Goal: Information Seeking & Learning: Learn about a topic

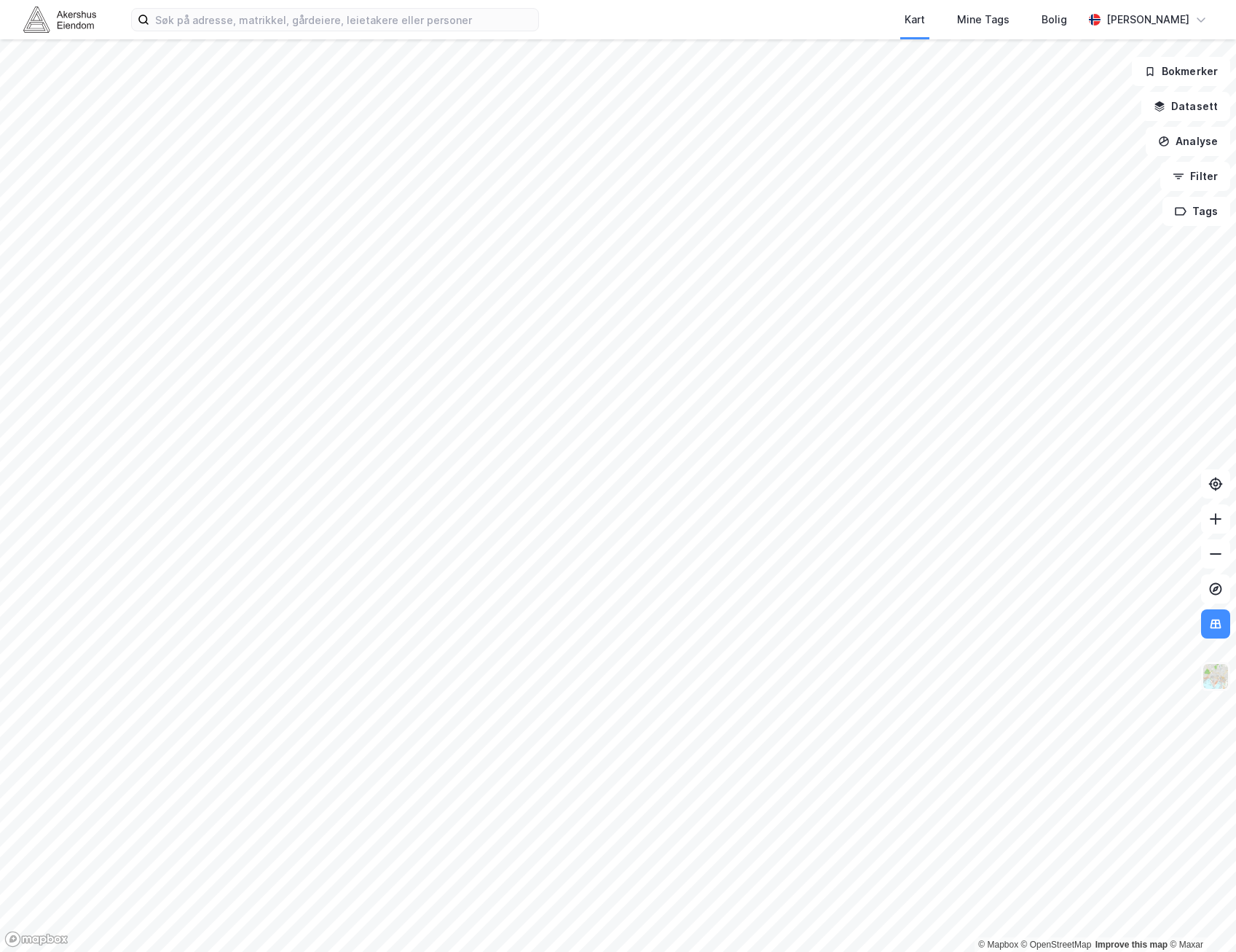
click at [1218, 669] on img at bounding box center [1215, 676] width 28 height 28
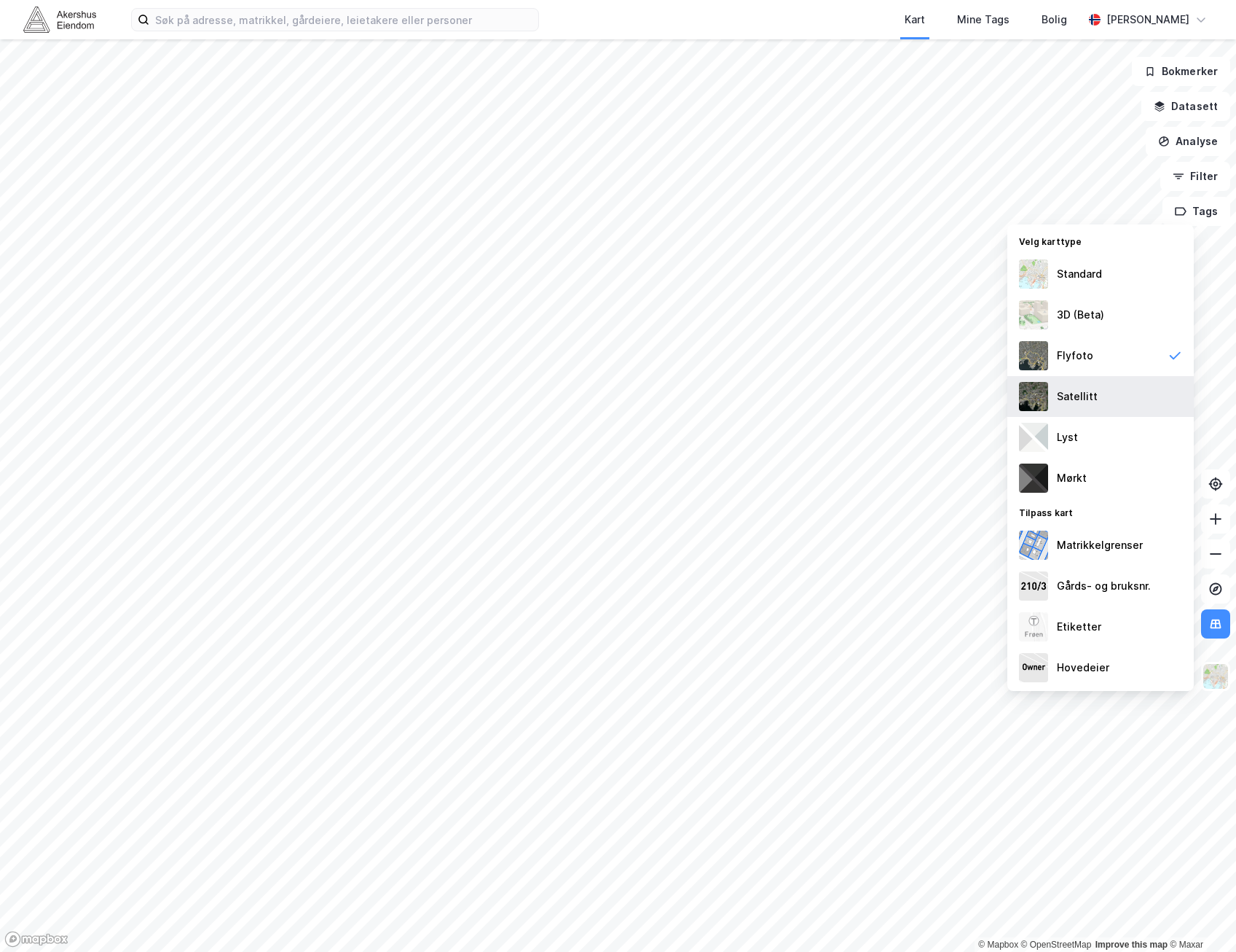
click at [1137, 402] on div "Satellitt" at bounding box center [1101, 396] width 187 height 41
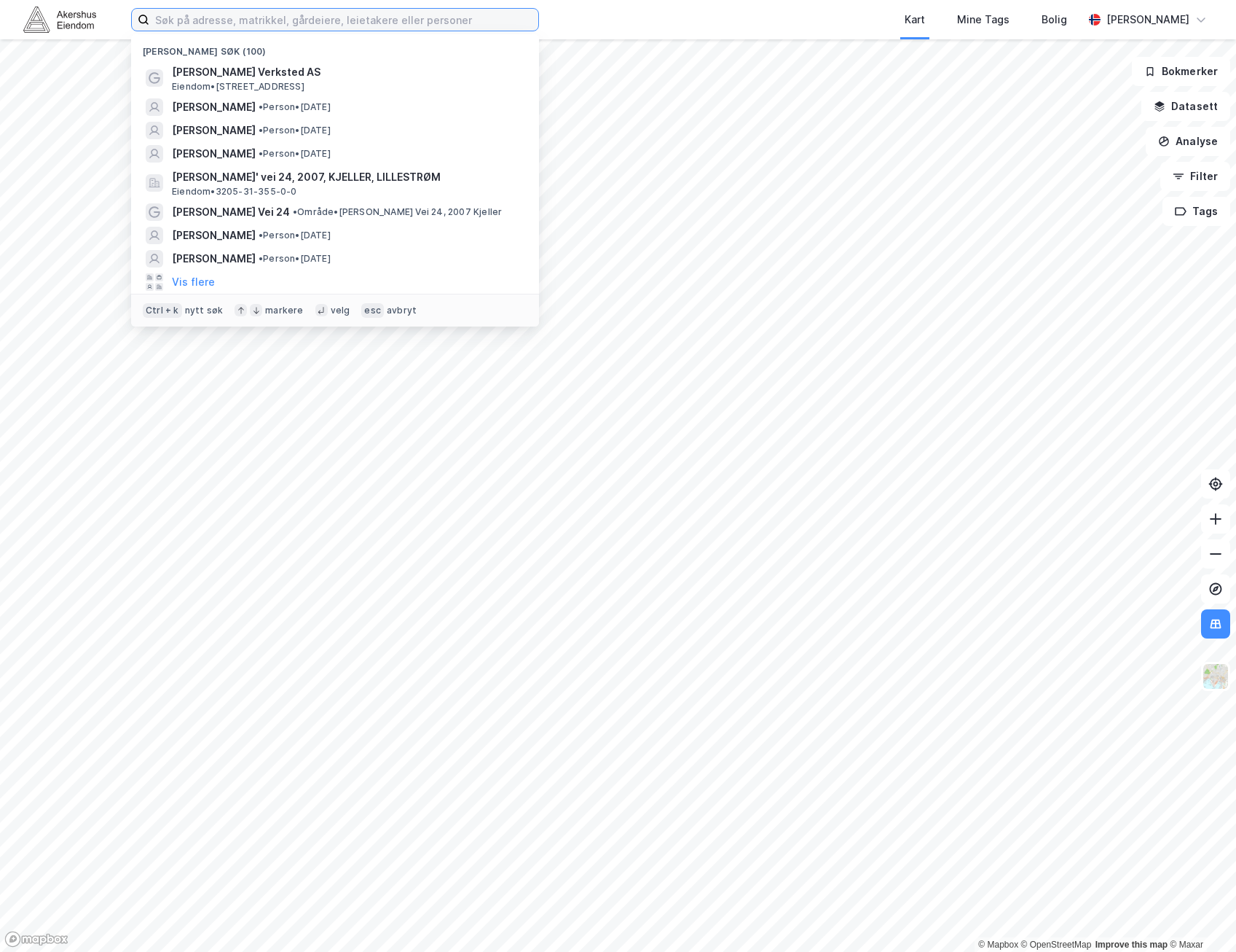
click at [473, 25] on input at bounding box center [343, 19] width 389 height 22
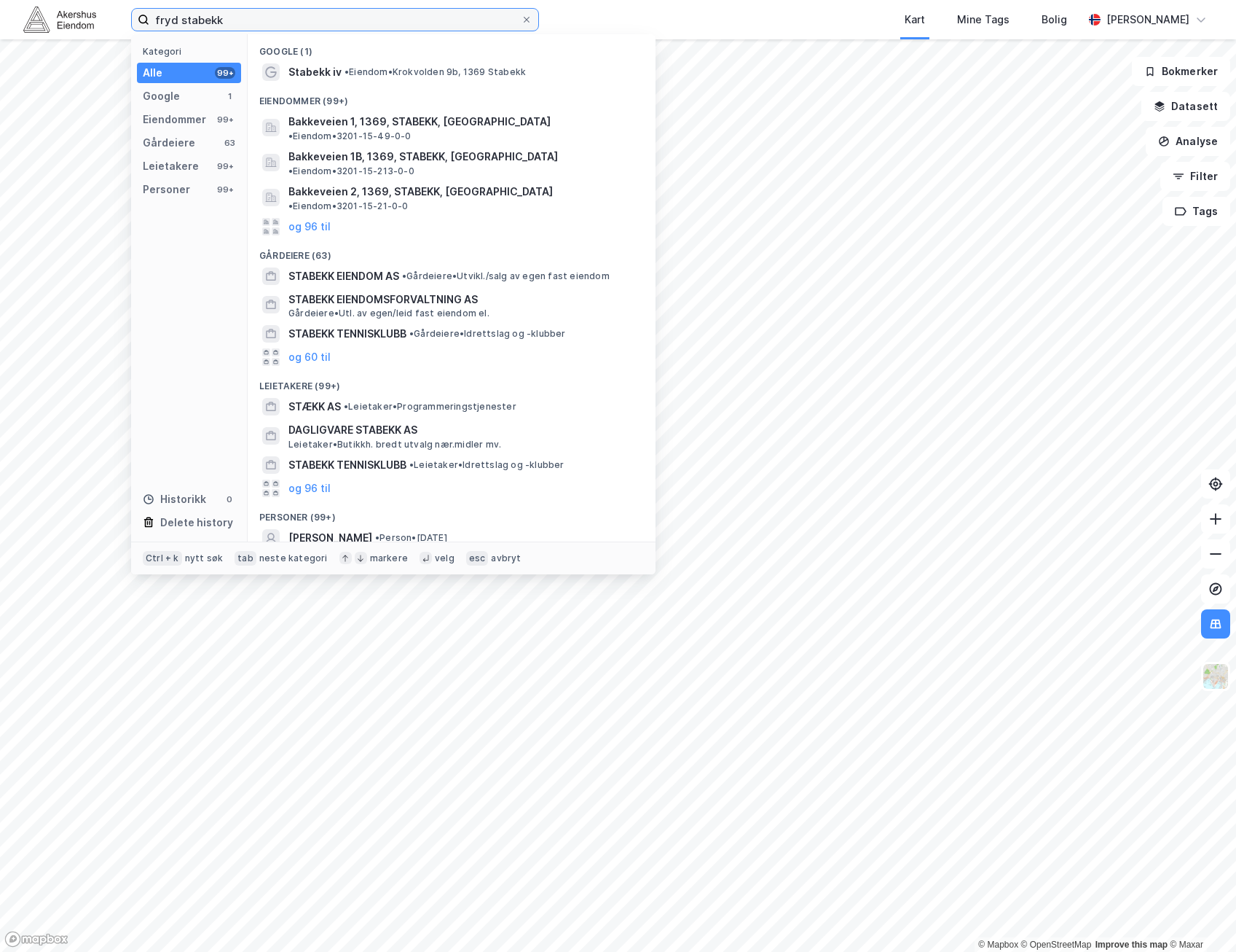
type input "fryd stabekk"
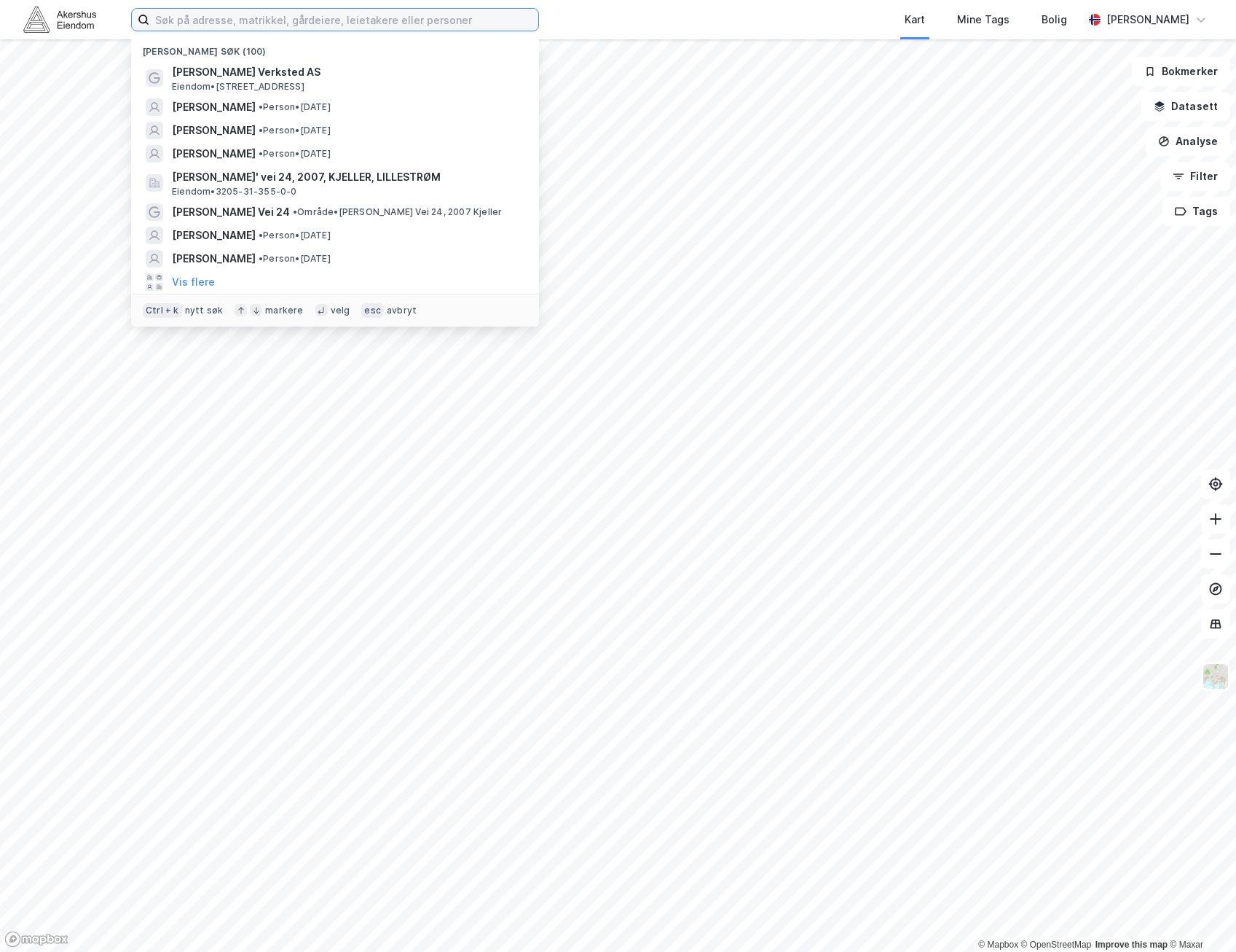
click at [356, 20] on input at bounding box center [343, 19] width 389 height 22
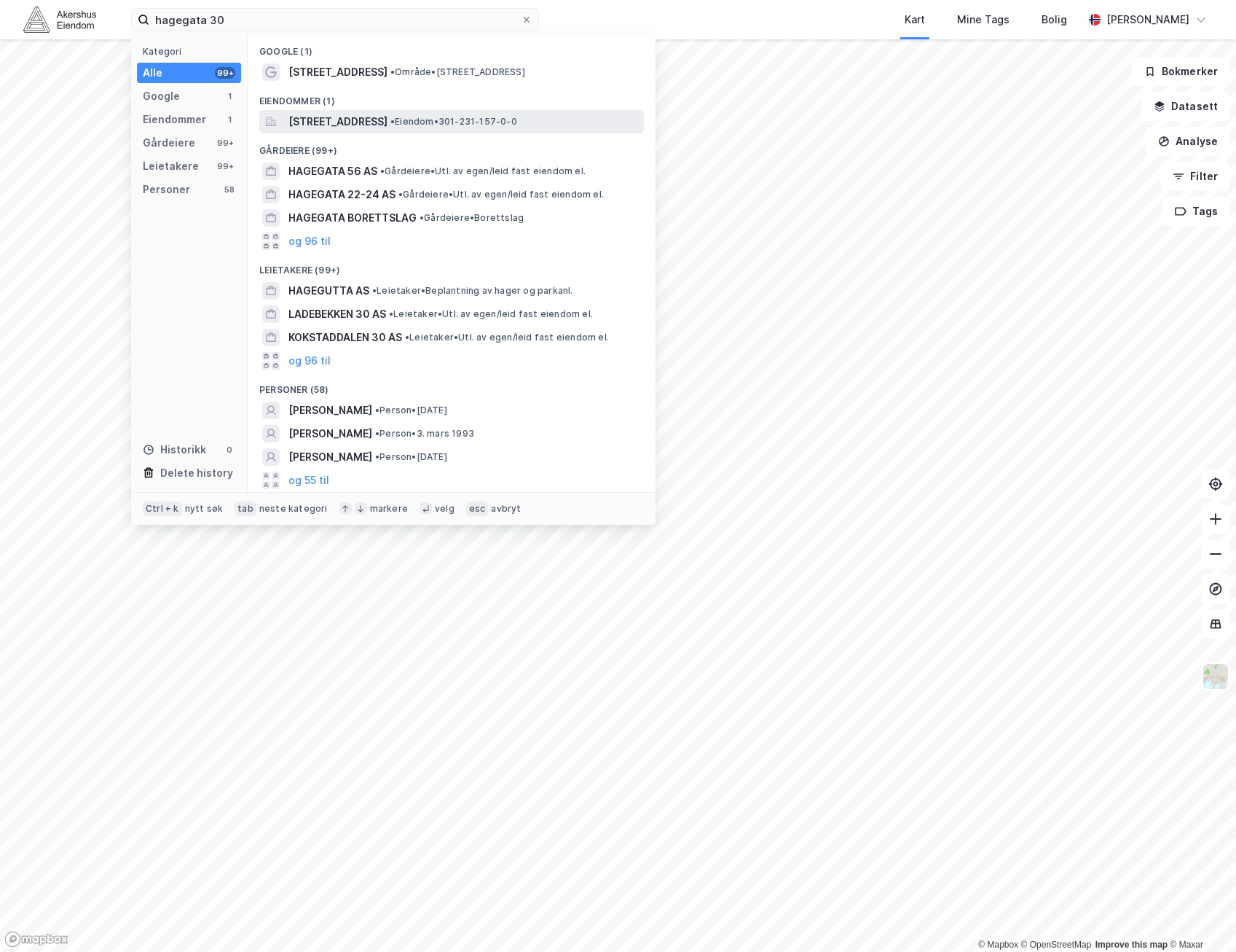
click at [363, 111] on div "[STREET_ADDRESS] • Eiendom • 301-231-157-0-0" at bounding box center [452, 122] width 385 height 23
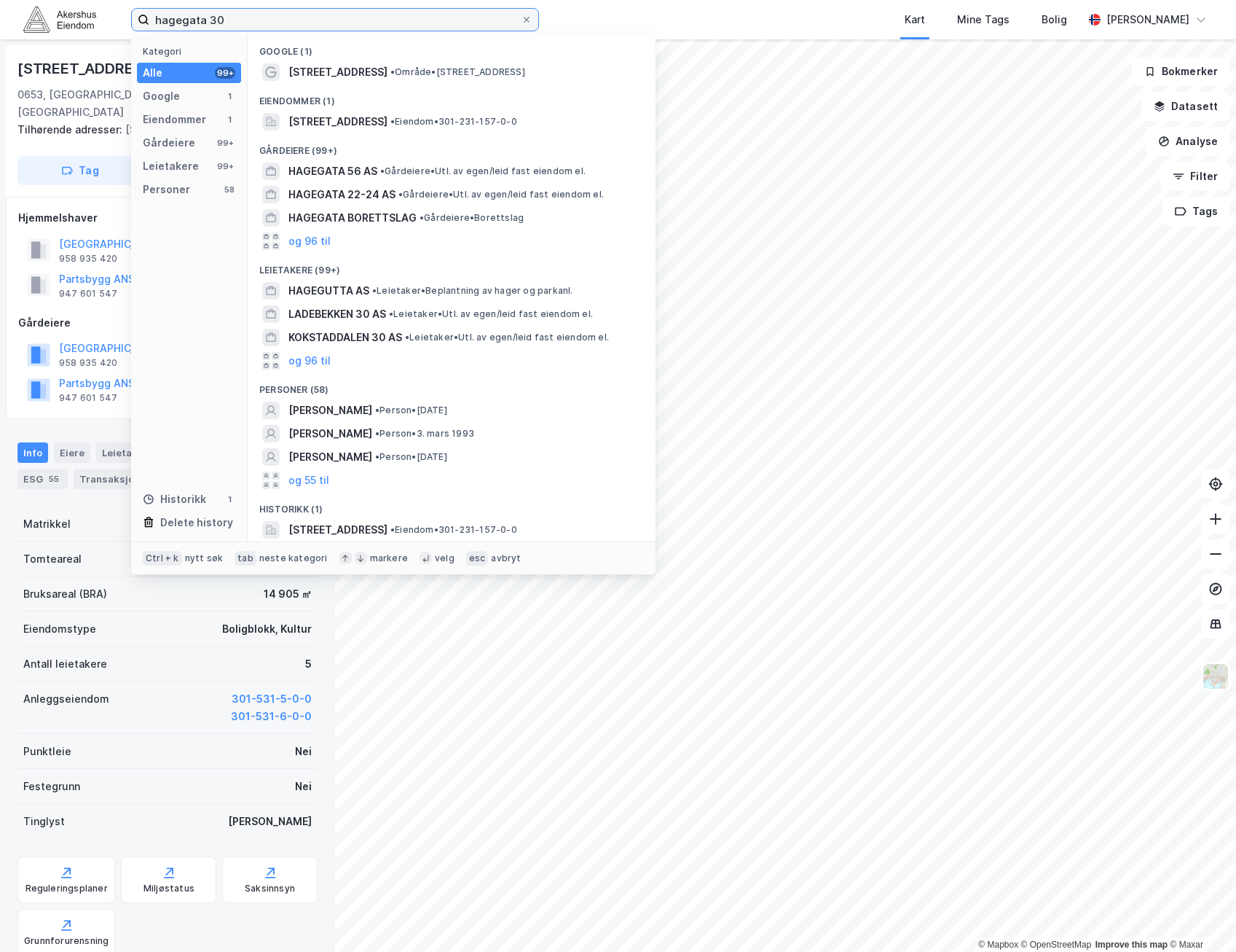
drag, startPoint x: 234, startPoint y: 17, endPoint x: -3, endPoint y: 18, distance: 237.0
click at [0, 18] on html "hagegata 30 Kategori Alle 99+ Google 1 Eiendommer 1 Gårdeiere 99+ Leietakere 99…" at bounding box center [618, 476] width 1236 height 952
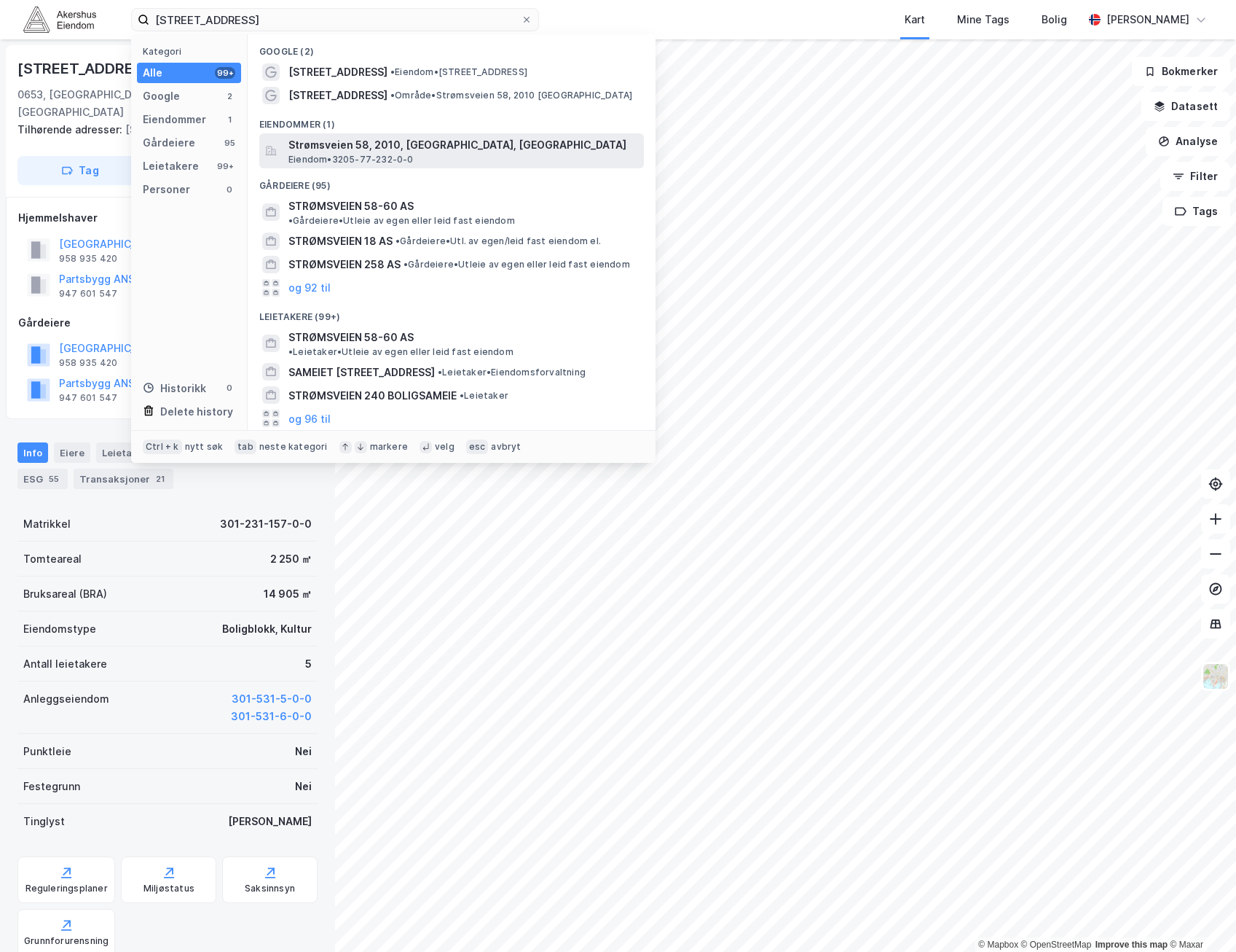
click at [440, 135] on div "Strømsveien 58, 2010, [GEOGRAPHIC_DATA], LILLESTRØM Eiendom • 3205-77-232-0-0" at bounding box center [452, 151] width 385 height 35
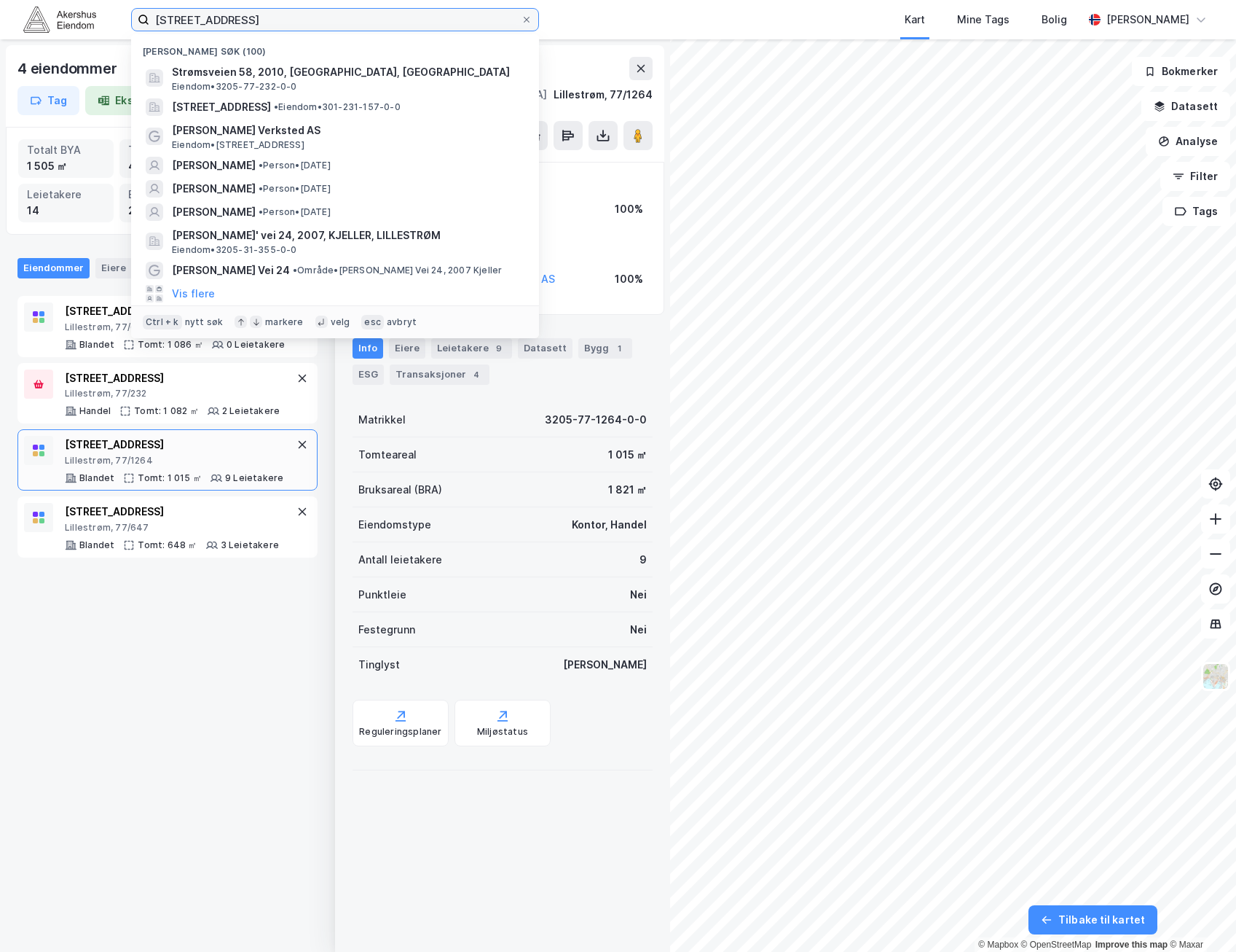
drag, startPoint x: 380, startPoint y: 20, endPoint x: -3, endPoint y: 54, distance: 384.5
click at [0, 54] on html "strømsveien 58 Nylige søk (100) Strømsveien 58, 2010, [GEOGRAPHIC_DATA], [GEOGR…" at bounding box center [618, 476] width 1236 height 952
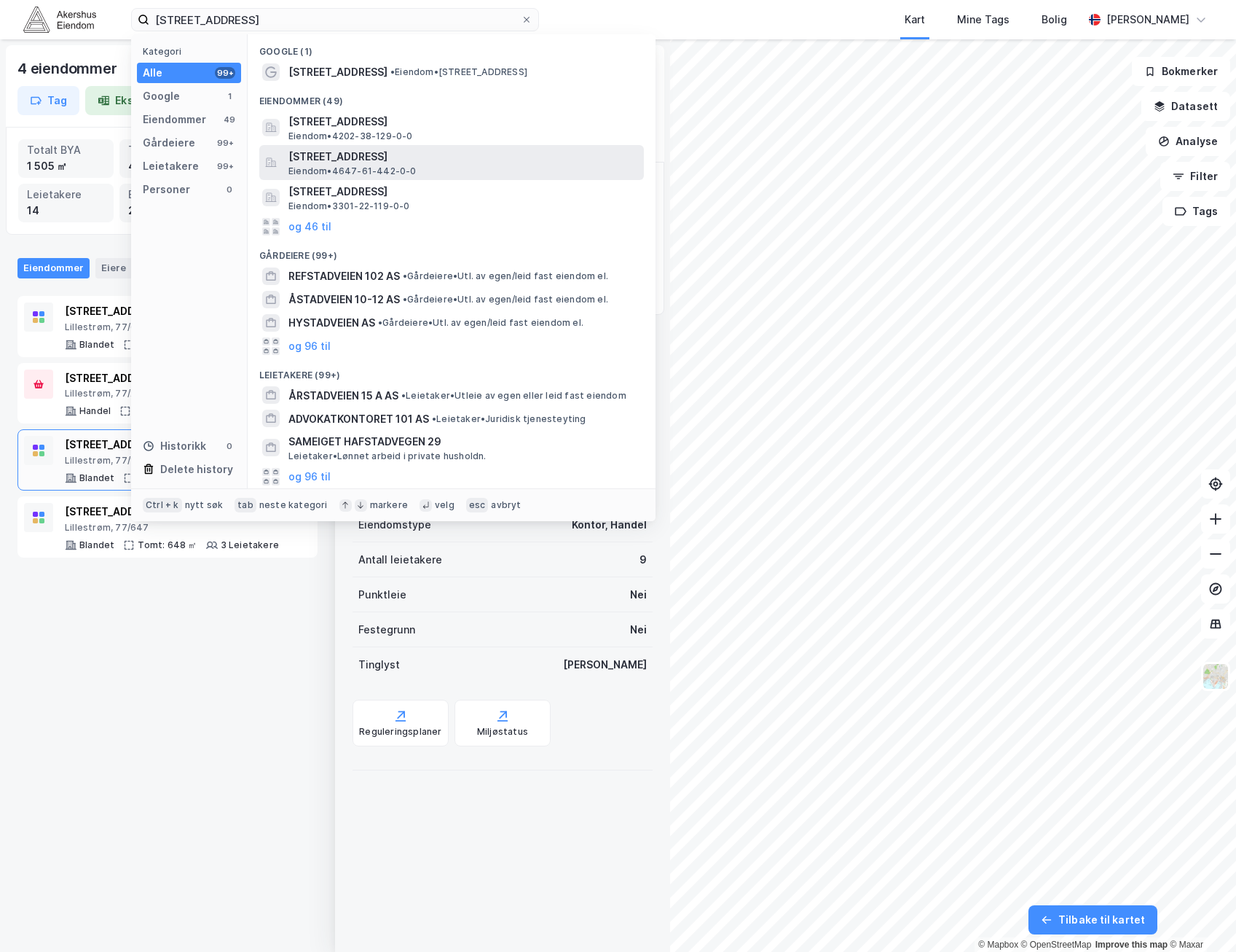
click at [354, 160] on span "[STREET_ADDRESS]" at bounding box center [463, 156] width 350 height 18
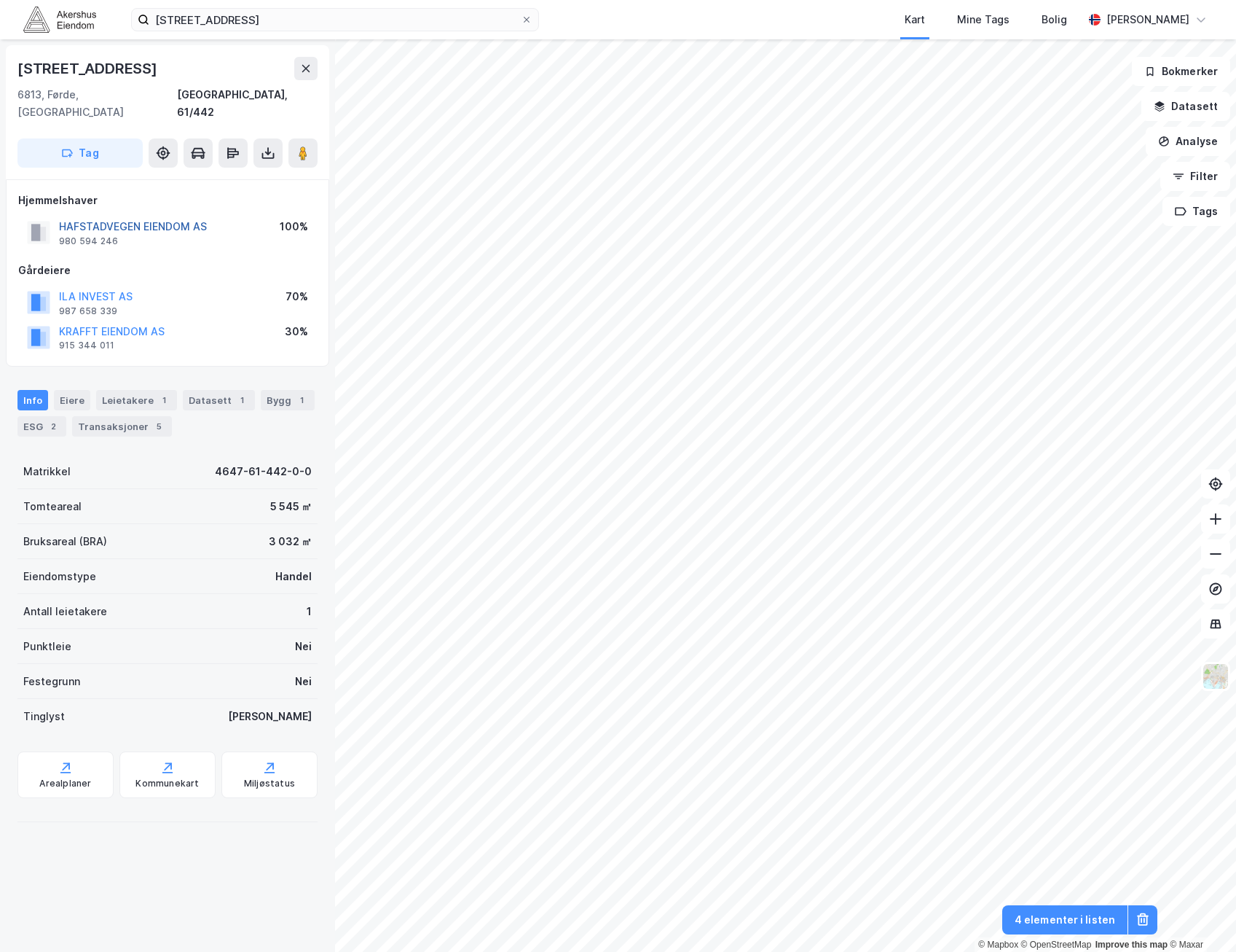
click at [0, 0] on button "HAFSTADVEGEN EIENDOM AS" at bounding box center [0, 0] width 0 height 0
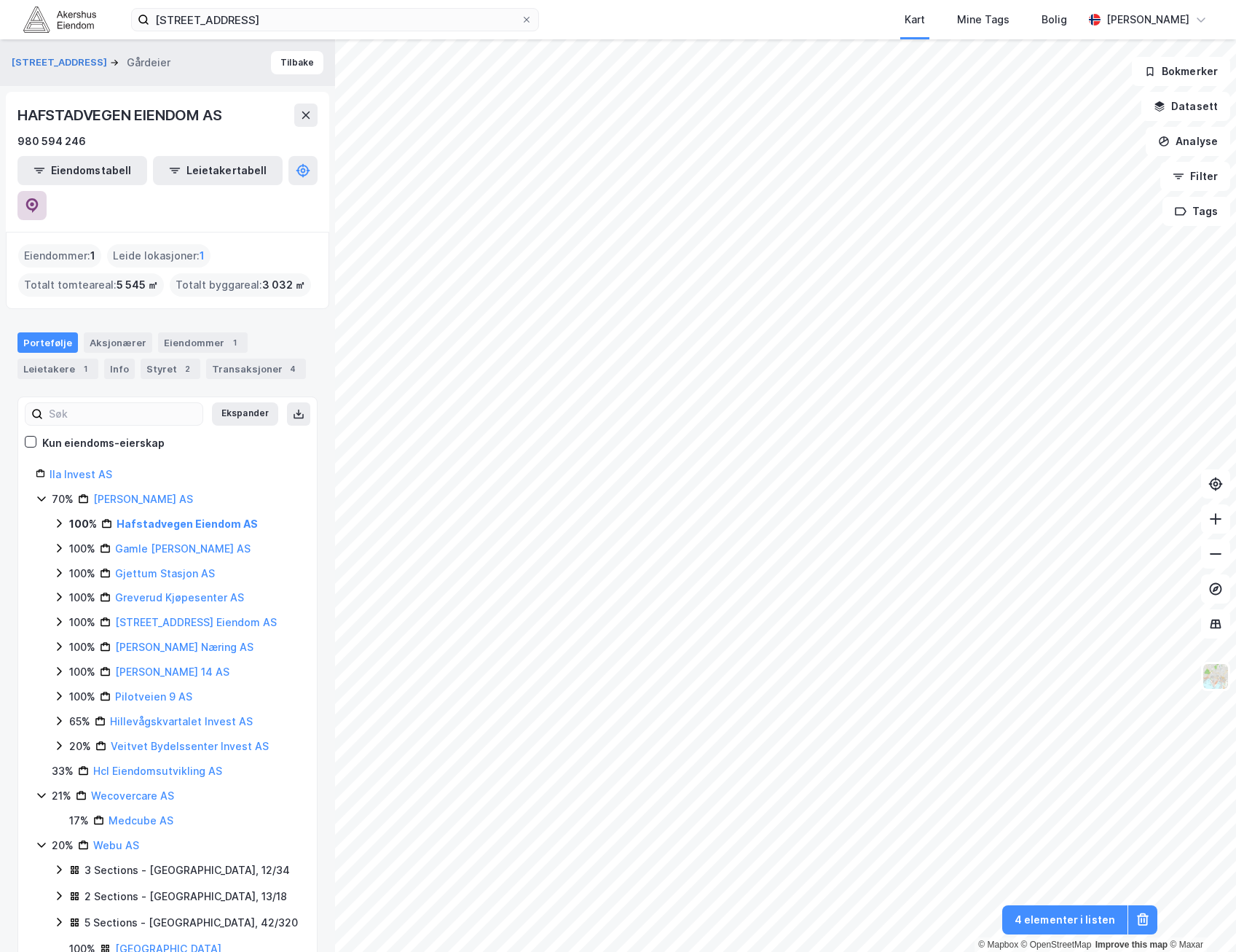
click at [47, 191] on button at bounding box center [32, 205] width 29 height 29
drag, startPoint x: 276, startPoint y: 19, endPoint x: -3, endPoint y: 12, distance: 279.1
click at [0, 12] on html "hafstadveien 101 Kart Mine Tags Bolig [PERSON_NAME] © Mapbox © OpenStreetMap Im…" at bounding box center [618, 476] width 1236 height 952
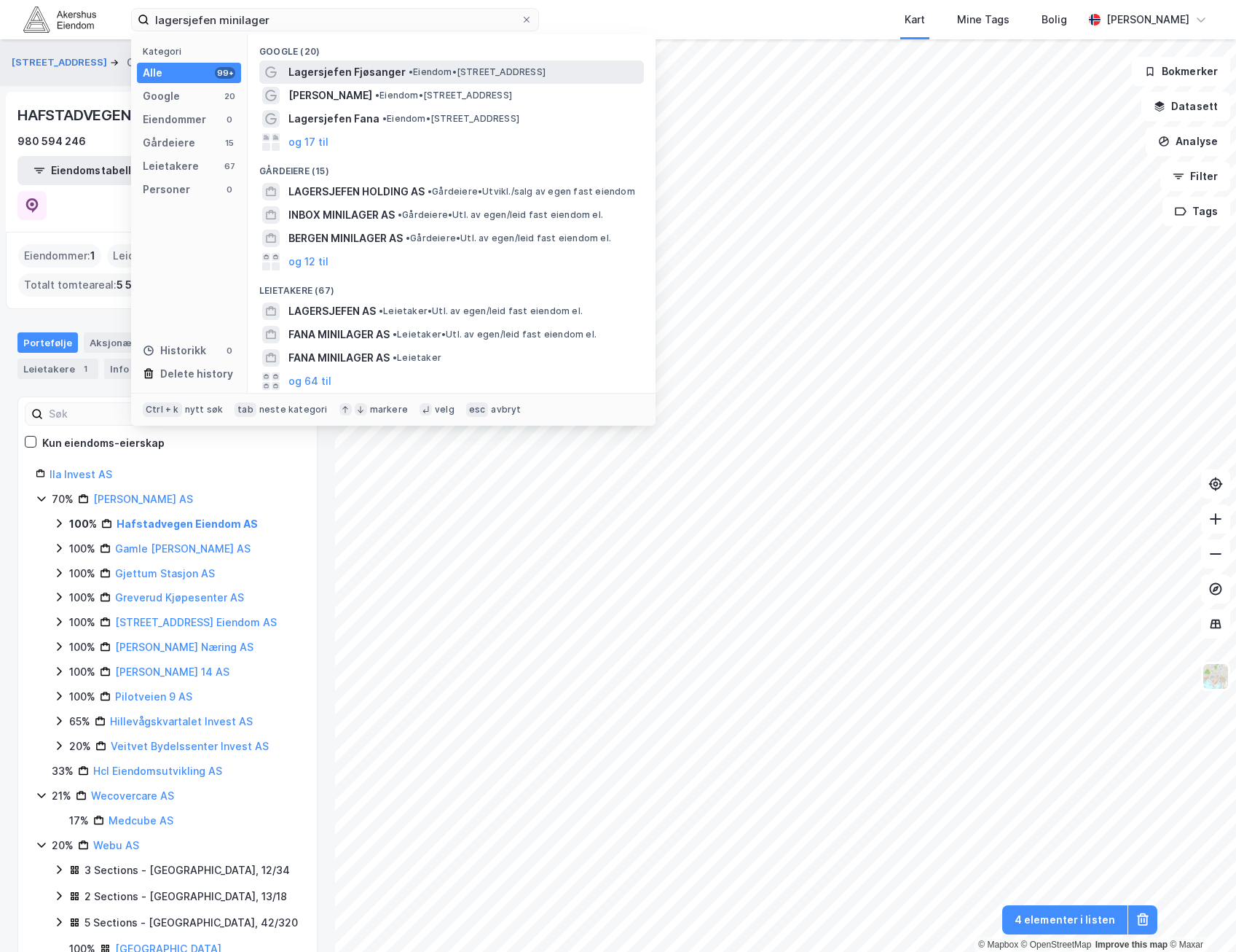
click at [413, 77] on span "• Eiendom • [STREET_ADDRESS]" at bounding box center [477, 73] width 137 height 12
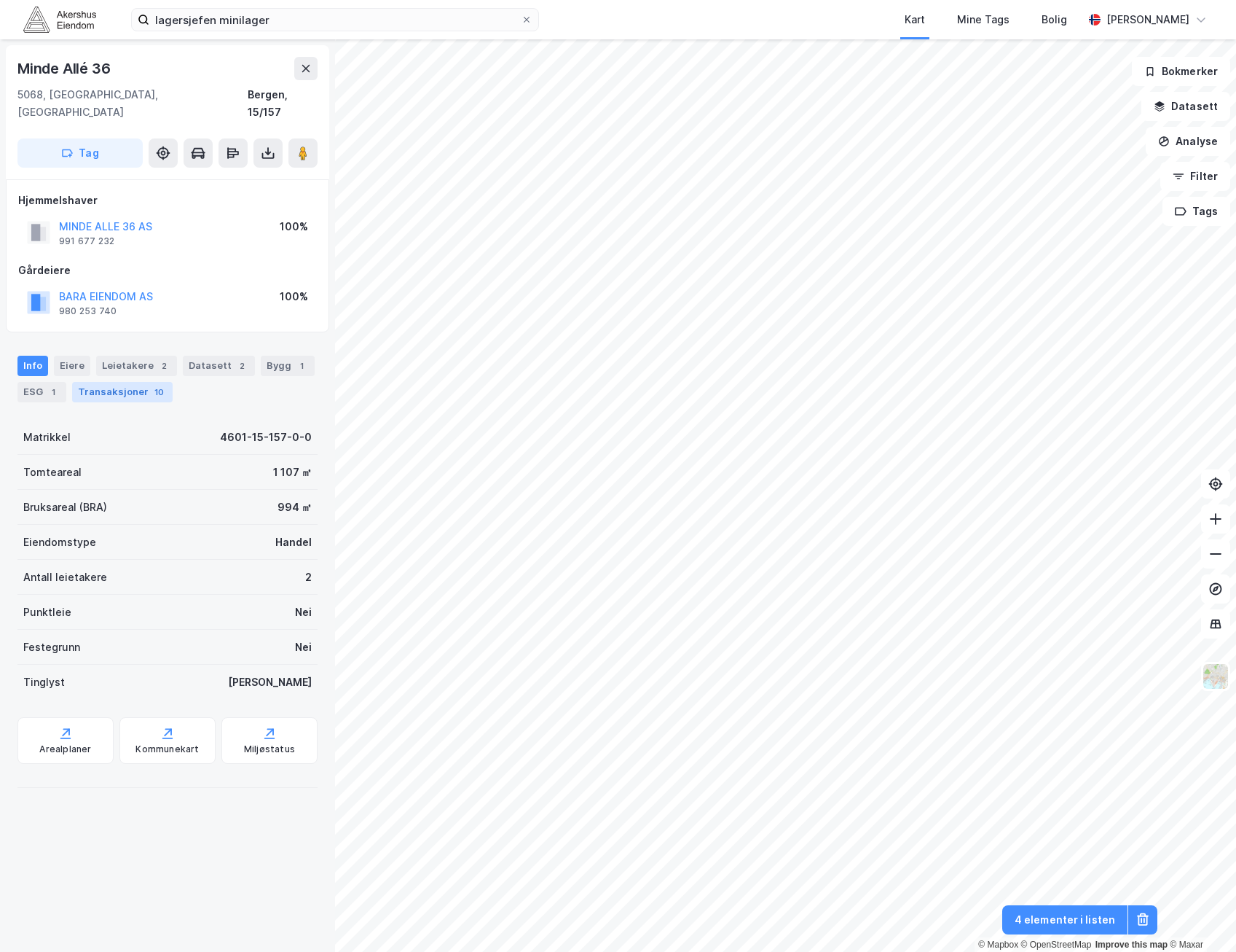
click at [144, 382] on div "Transaksjoner 10" at bounding box center [123, 392] width 101 height 20
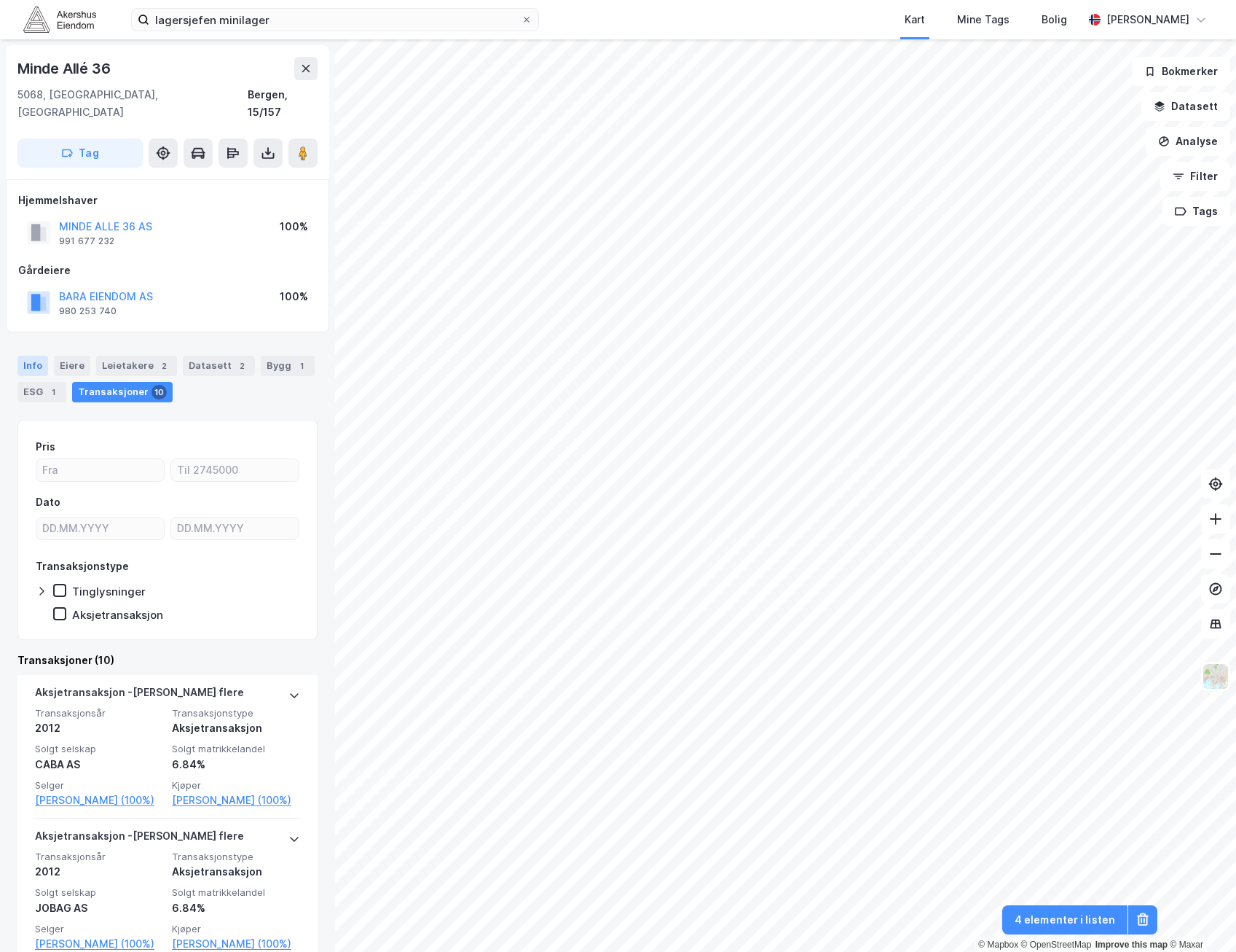
click at [31, 356] on div "Info" at bounding box center [33, 366] width 31 height 20
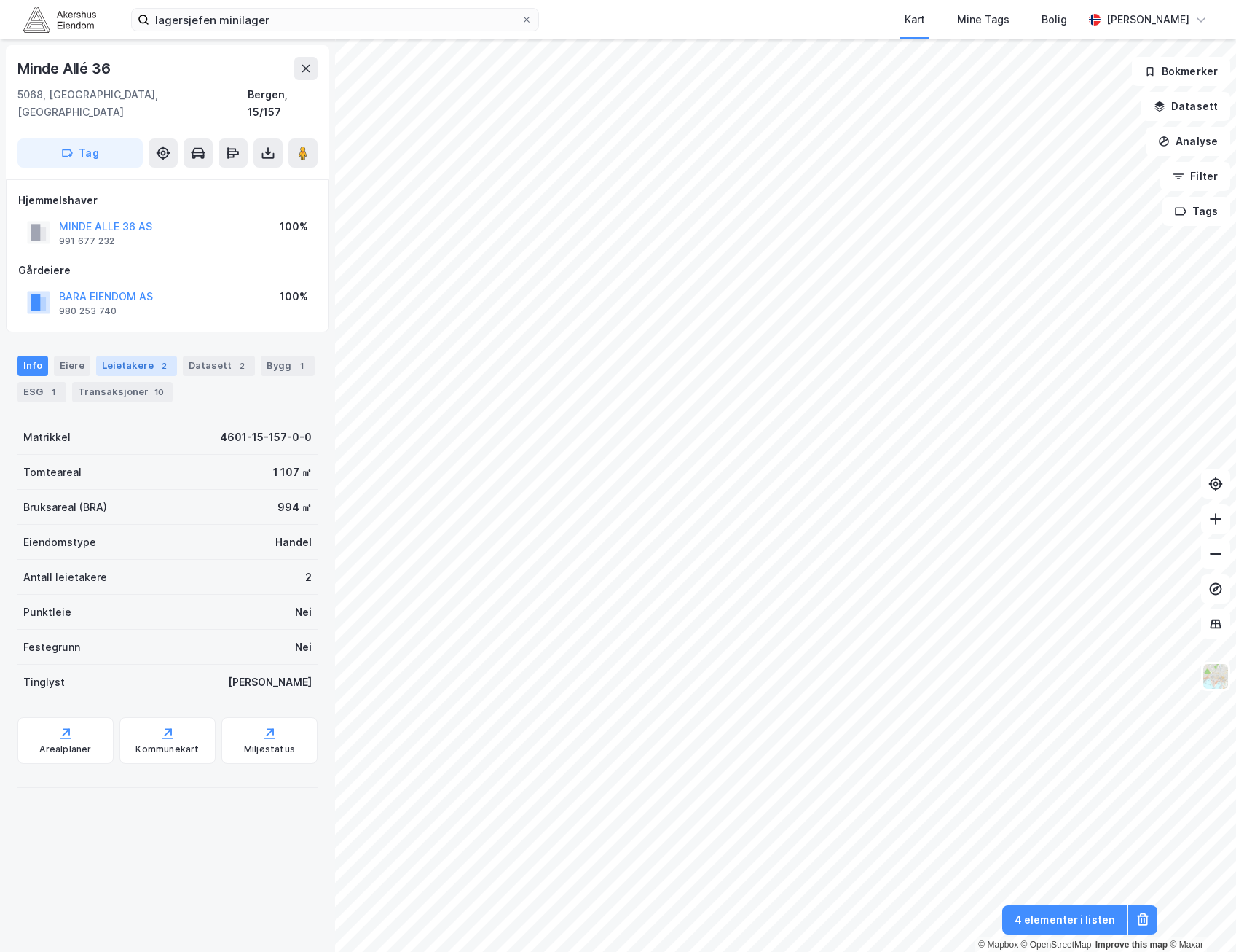
click at [143, 356] on div "Leietakere 2" at bounding box center [136, 366] width 81 height 20
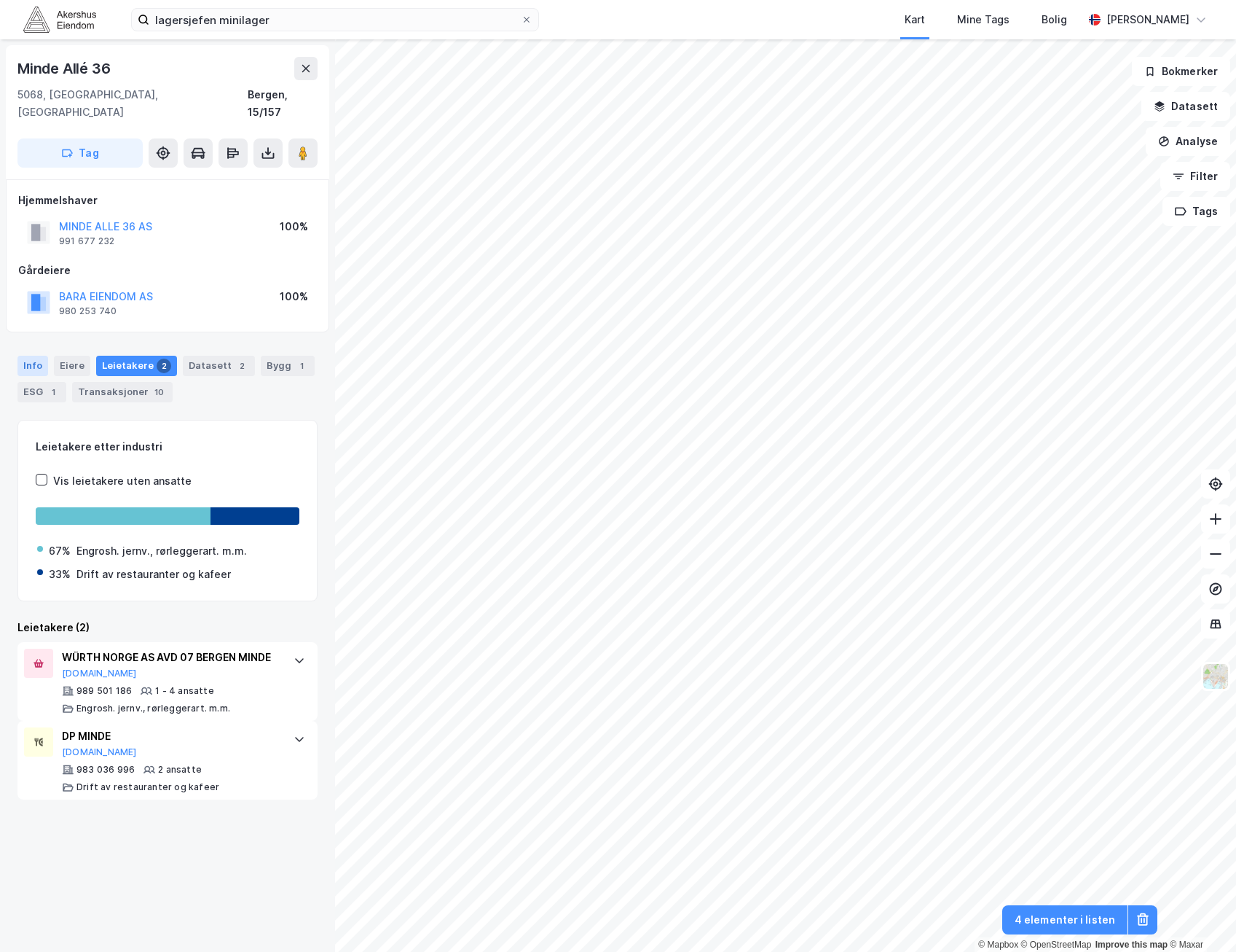
click at [34, 356] on div "Info" at bounding box center [33, 366] width 31 height 20
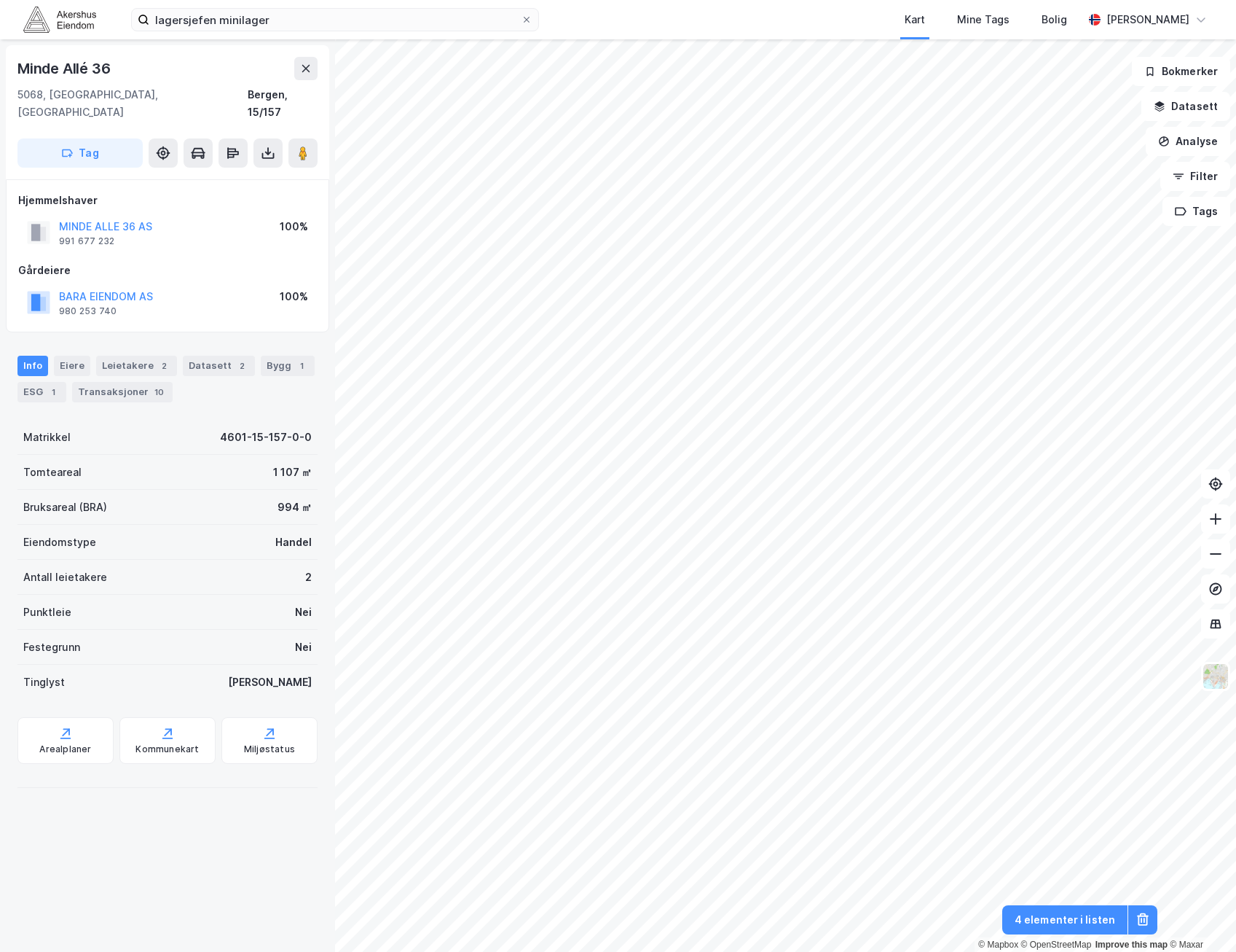
click at [200, 262] on div "Gårdeiere" at bounding box center [168, 270] width 298 height 18
click at [335, 21] on input "lagersjefen minilager" at bounding box center [335, 19] width 372 height 22
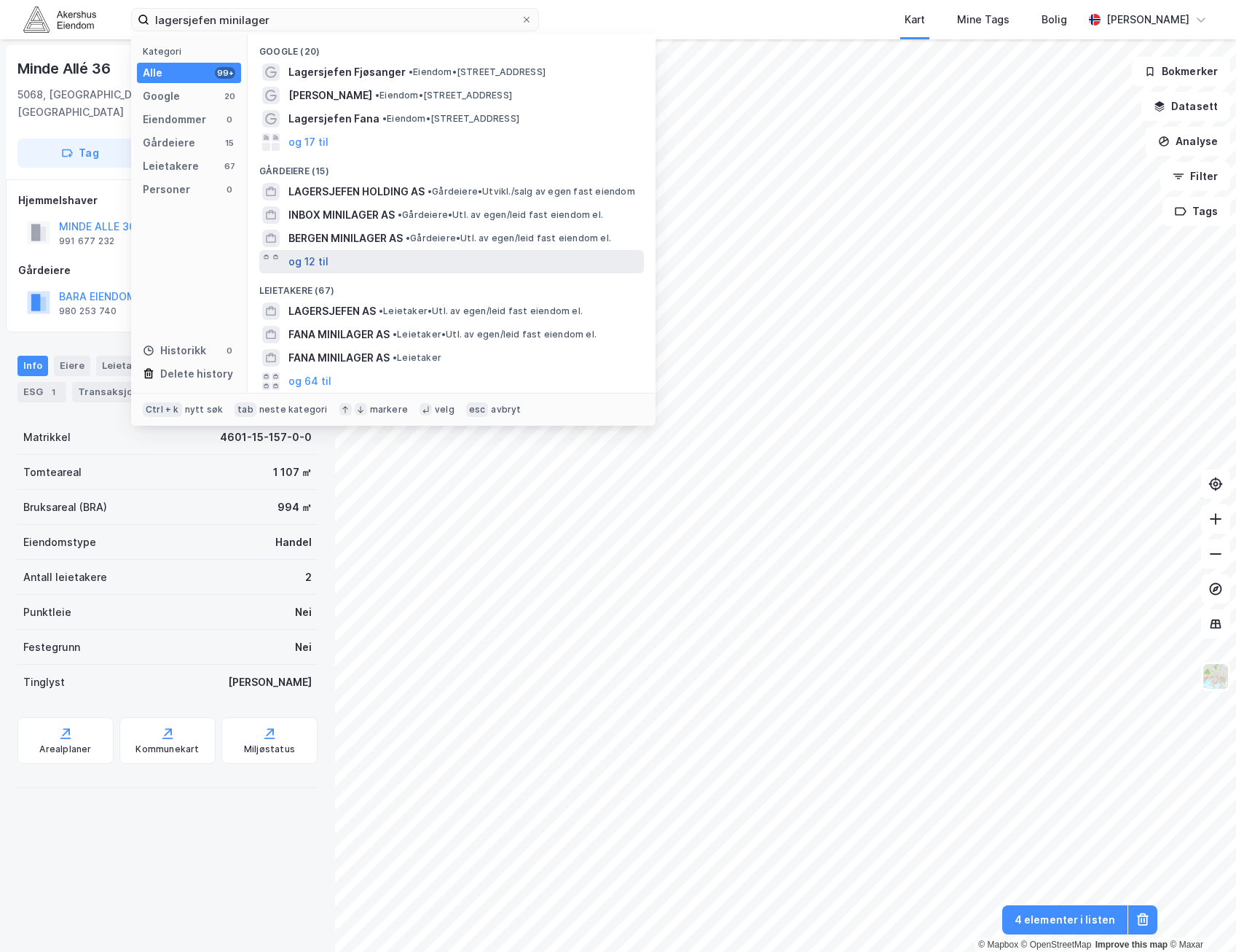
click at [322, 262] on button "og 12 til" at bounding box center [308, 261] width 40 height 18
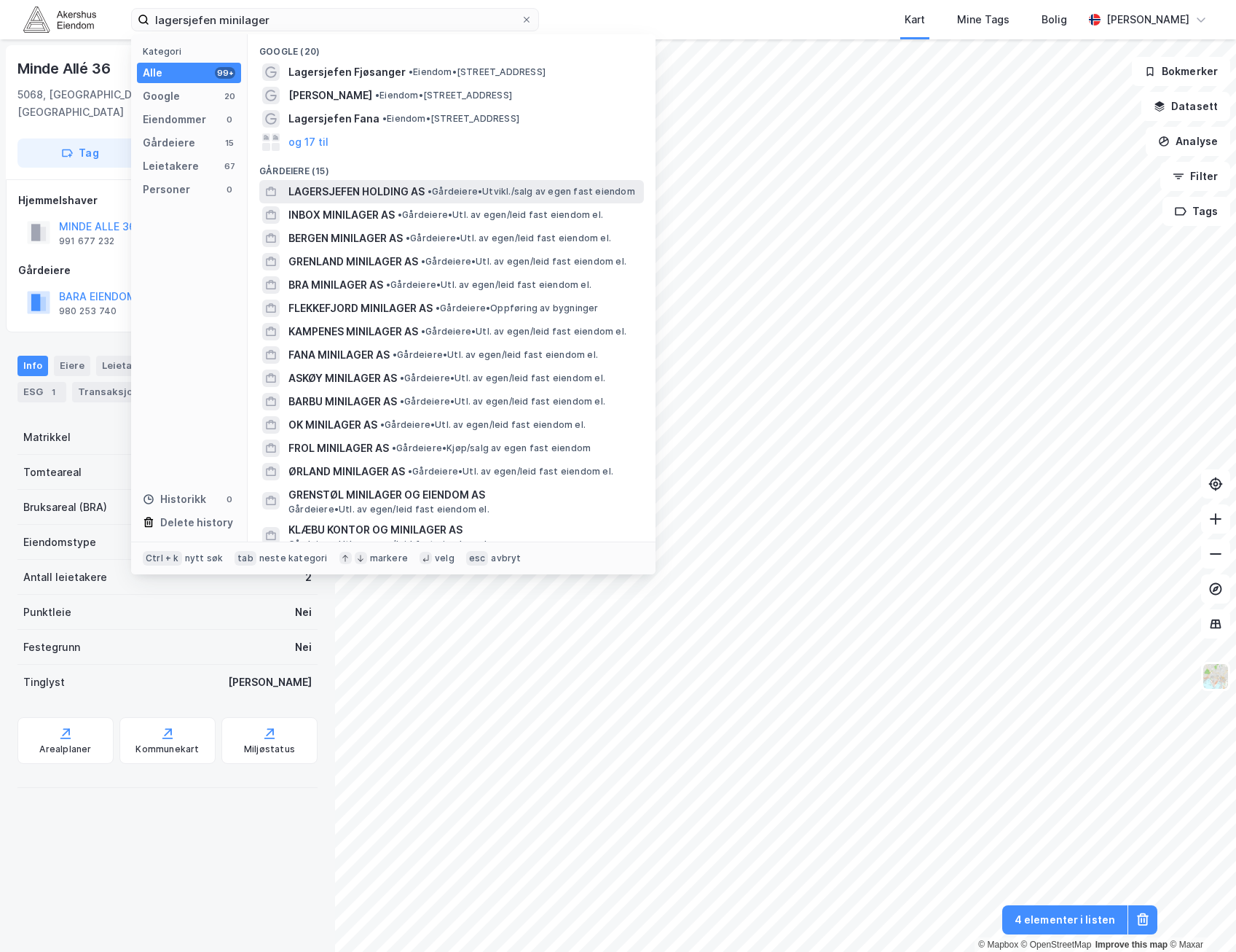
click at [439, 198] on span "• Gårdeiere • [GEOGRAPHIC_DATA]/salg av egen fast eiendom" at bounding box center [531, 192] width 208 height 12
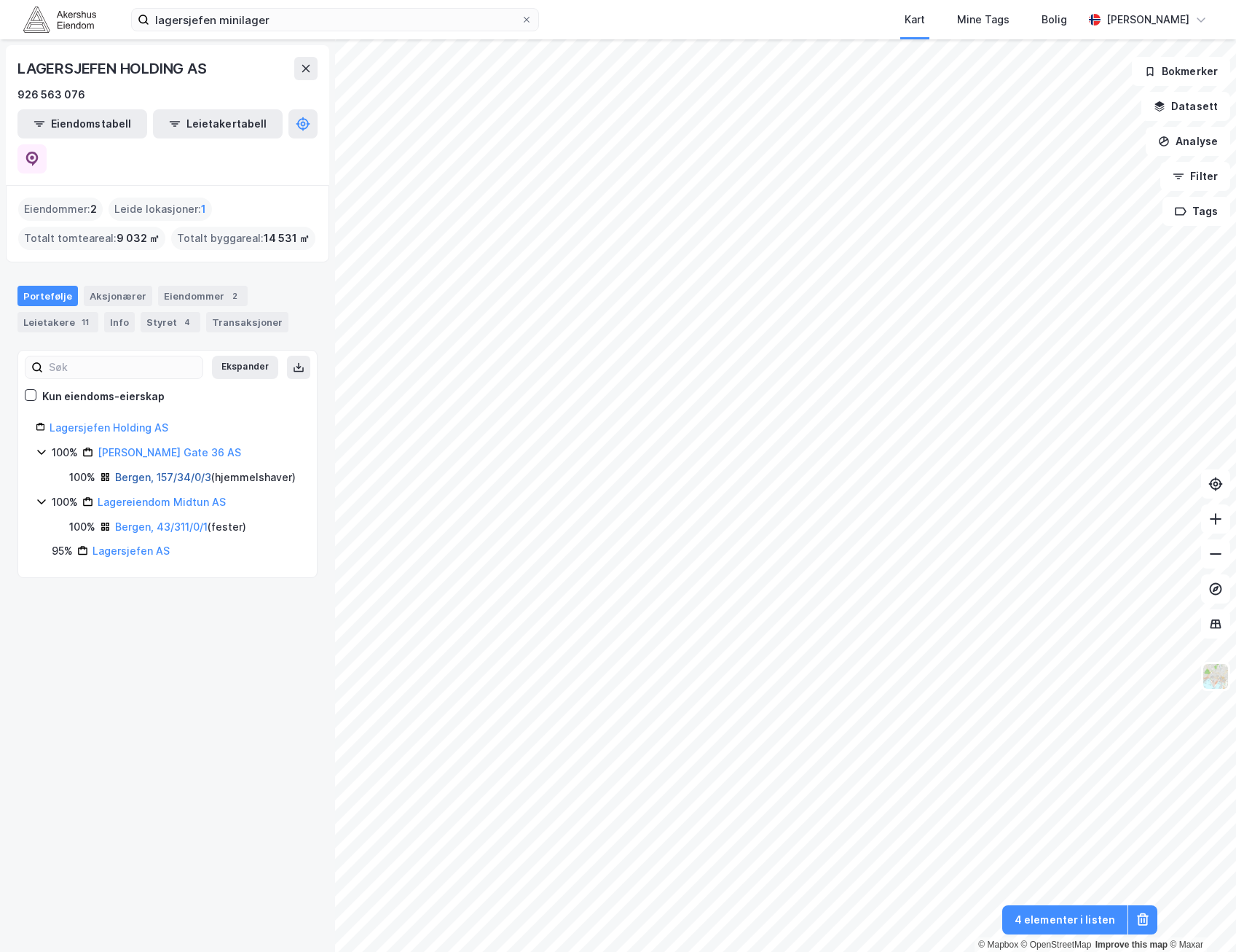
click at [181, 471] on link "Bergen, 157/34/0/3" at bounding box center [163, 477] width 96 height 13
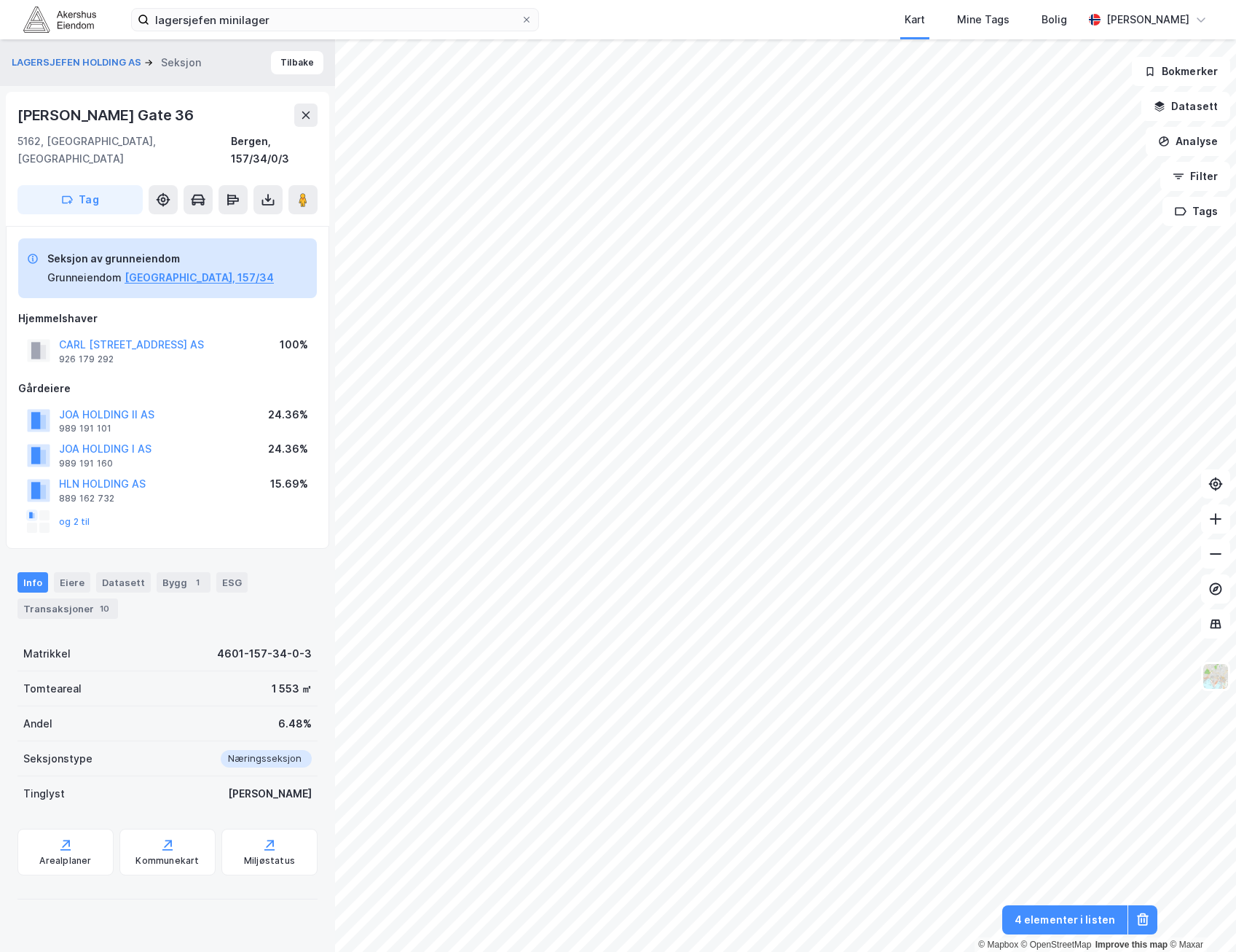
click at [95, 108] on div "[PERSON_NAME] Gate 36" at bounding box center [107, 115] width 179 height 23
copy div "[PERSON_NAME] Gate 36"
click at [185, 108] on div "[PERSON_NAME] Gate 36" at bounding box center [168, 115] width 300 height 23
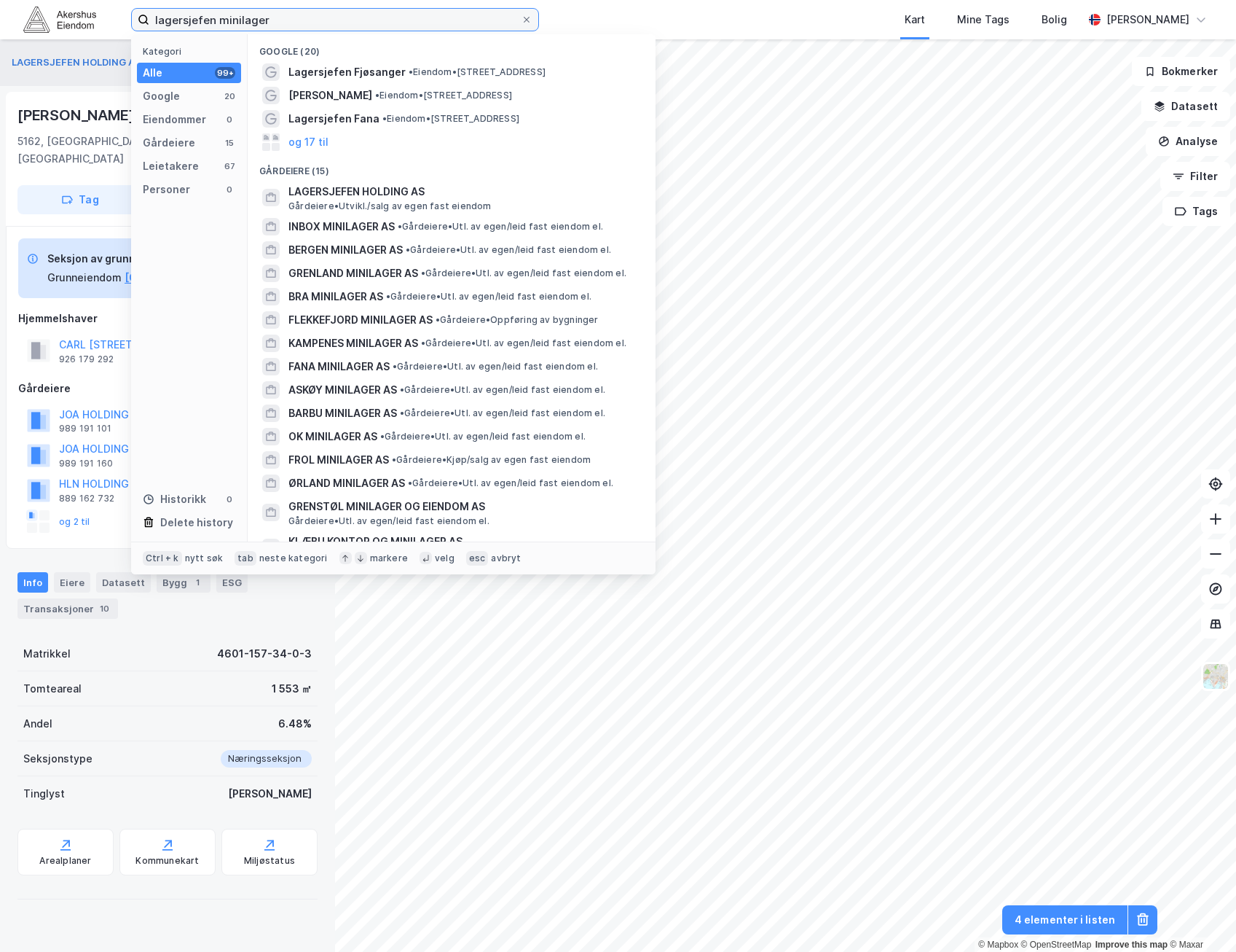
drag, startPoint x: 325, startPoint y: 18, endPoint x: -3, endPoint y: 68, distance: 331.8
click at [0, 68] on html "lagersjefen minilager Kategori Alle 99+ Google 20 Eiendommer 0 Gårdeiere 15 Lei…" at bounding box center [618, 476] width 1236 height 952
type input "[PERSON_NAME] vei 9"
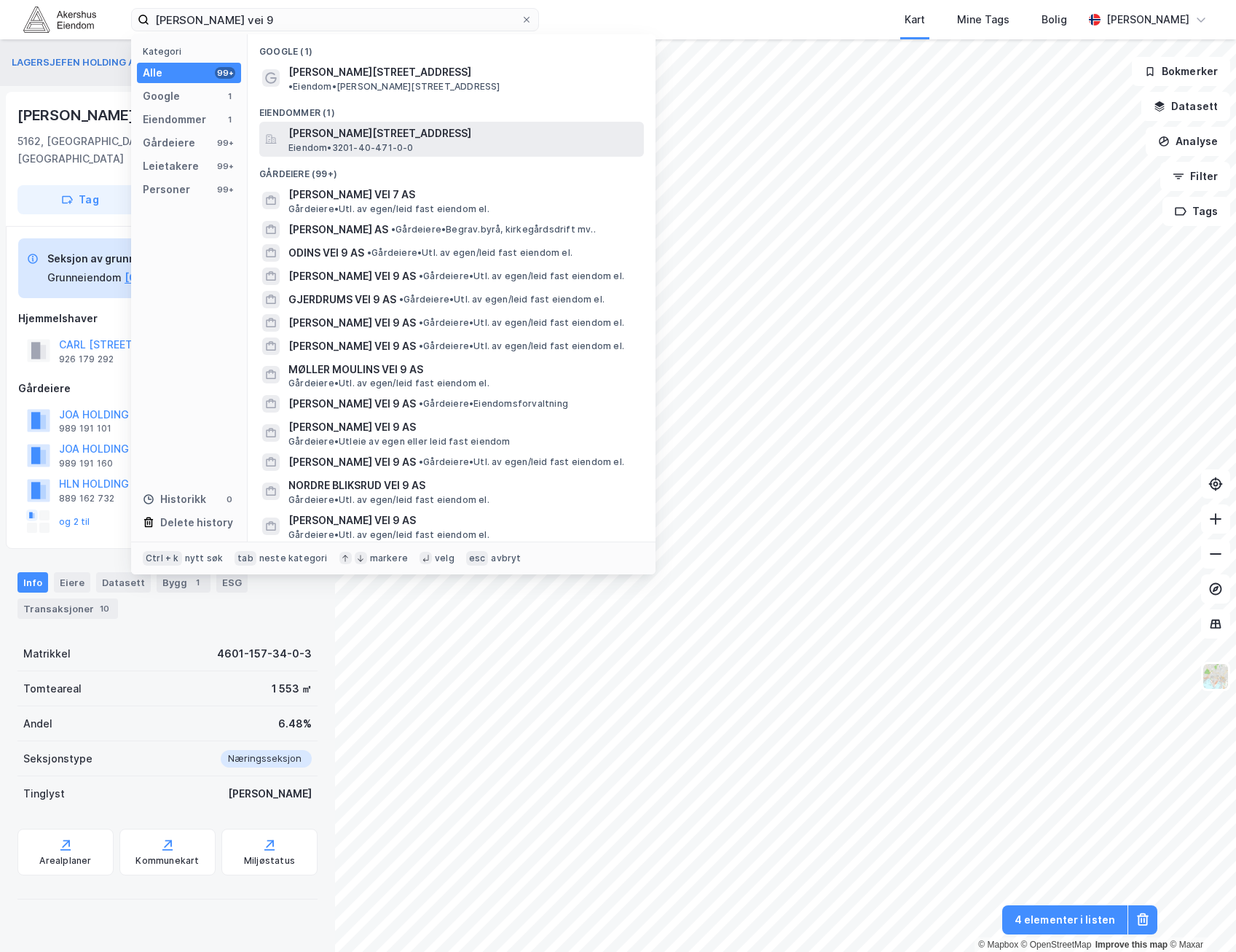
click at [355, 142] on span "Eiendom • 3201-40-471-0-0" at bounding box center [351, 148] width 125 height 12
